Goal: Navigation & Orientation: Find specific page/section

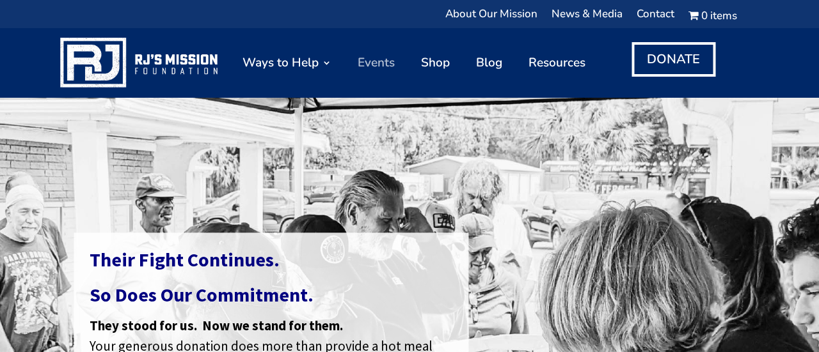
click at [375, 60] on link "Events" at bounding box center [376, 62] width 37 height 57
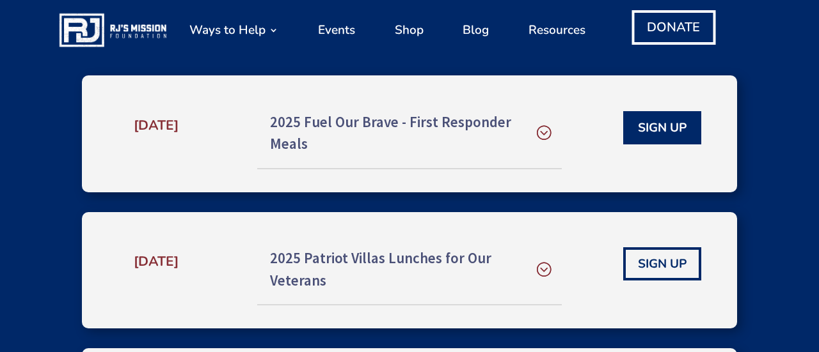
scroll to position [555, 0]
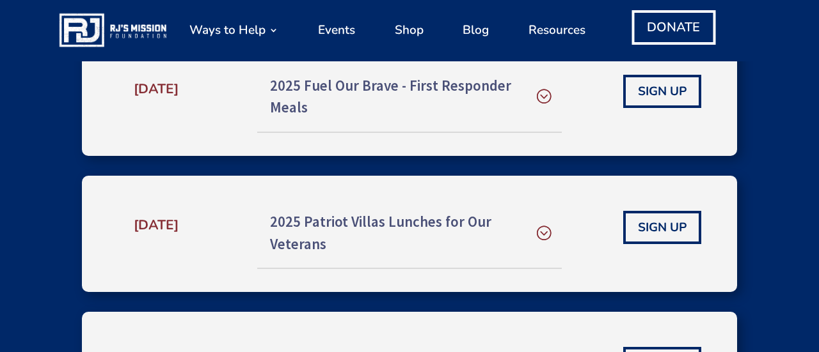
click at [414, 224] on h5 "2025 Patriot Villas Lunches for Our Veterans" at bounding box center [409, 233] width 279 height 44
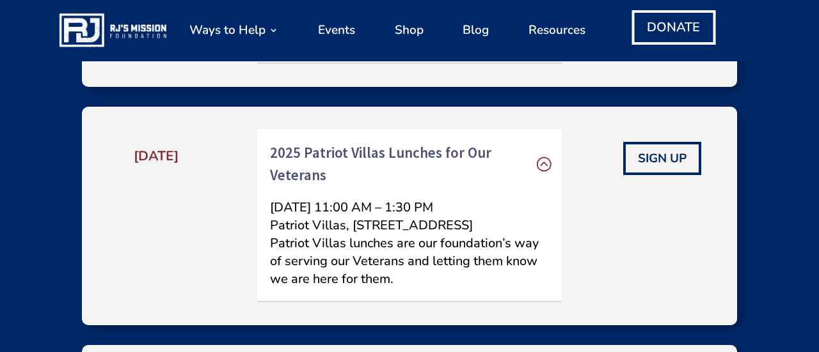
scroll to position [631, 0]
